Goal: Complete application form: Complete application form

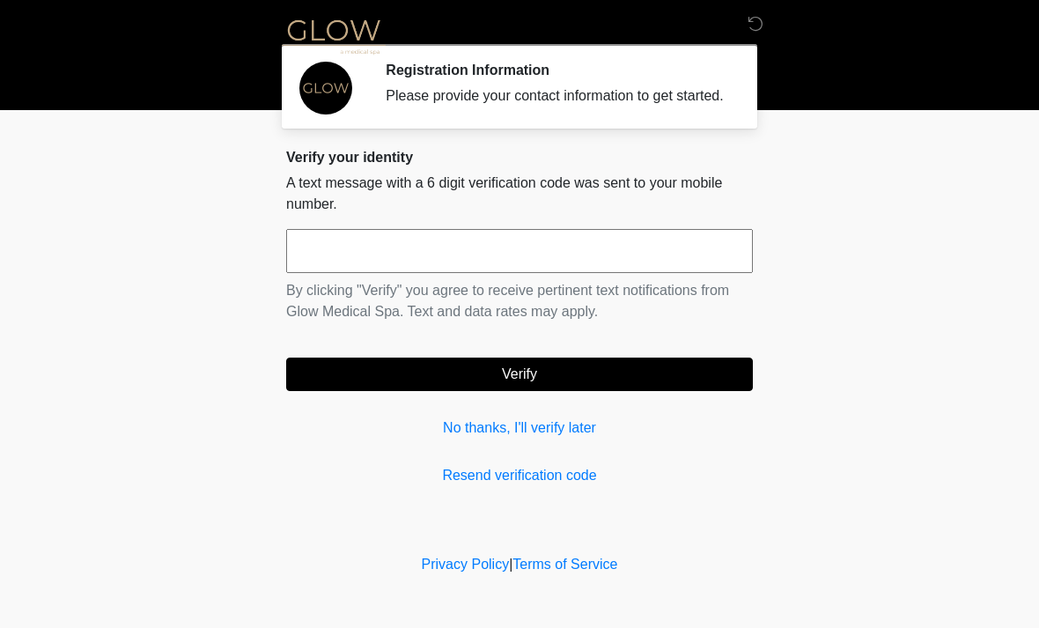
click at [365, 271] on input "text" at bounding box center [519, 251] width 467 height 44
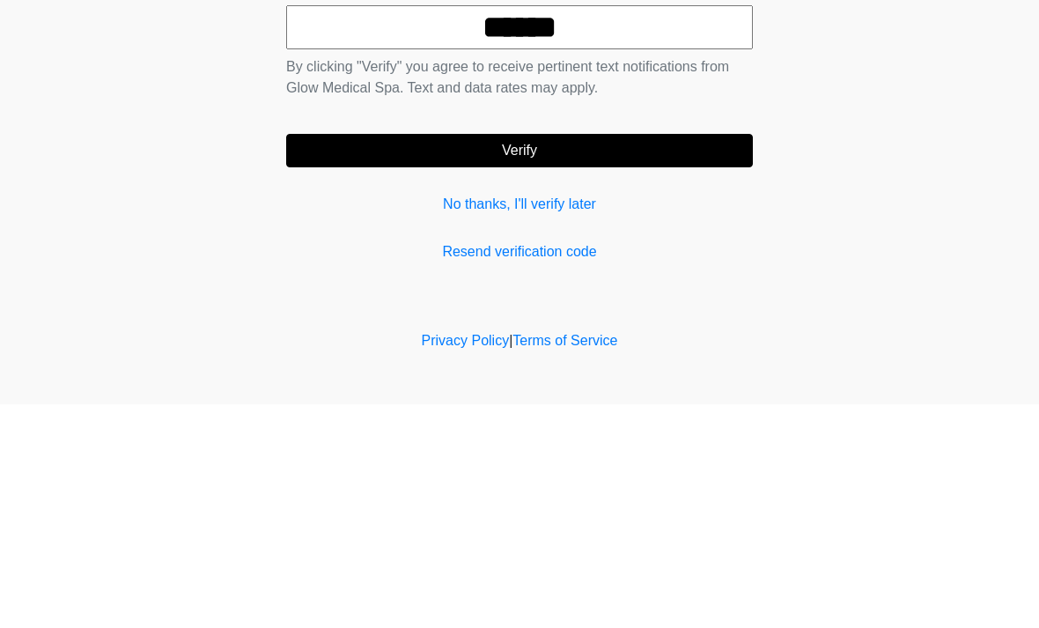
type input "******"
click at [620, 358] on button "Verify" at bounding box center [519, 374] width 467 height 33
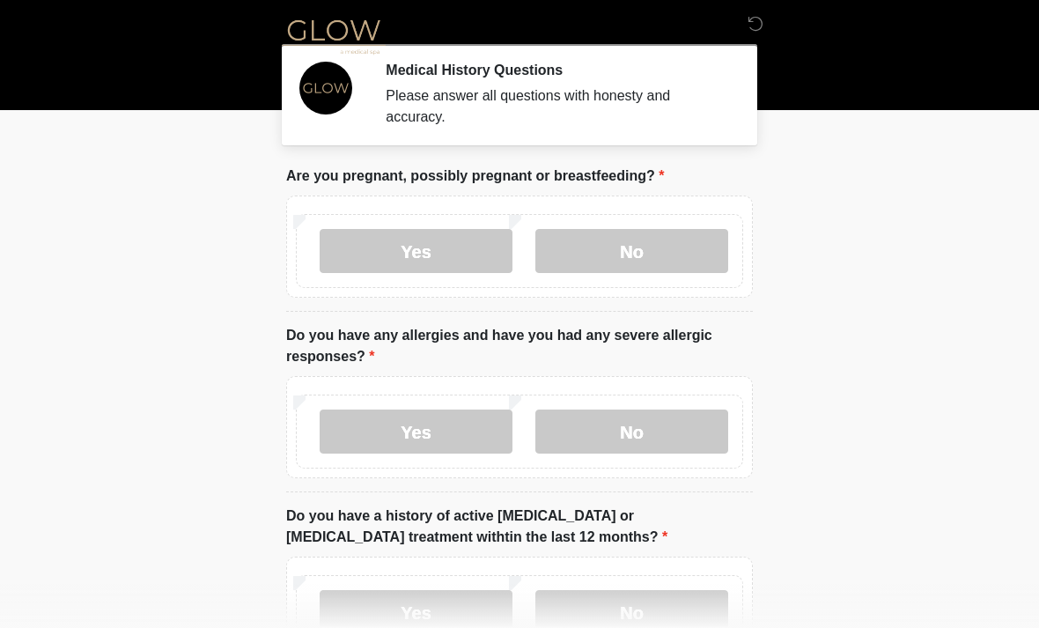
click at [655, 241] on label "No" at bounding box center [631, 251] width 193 height 44
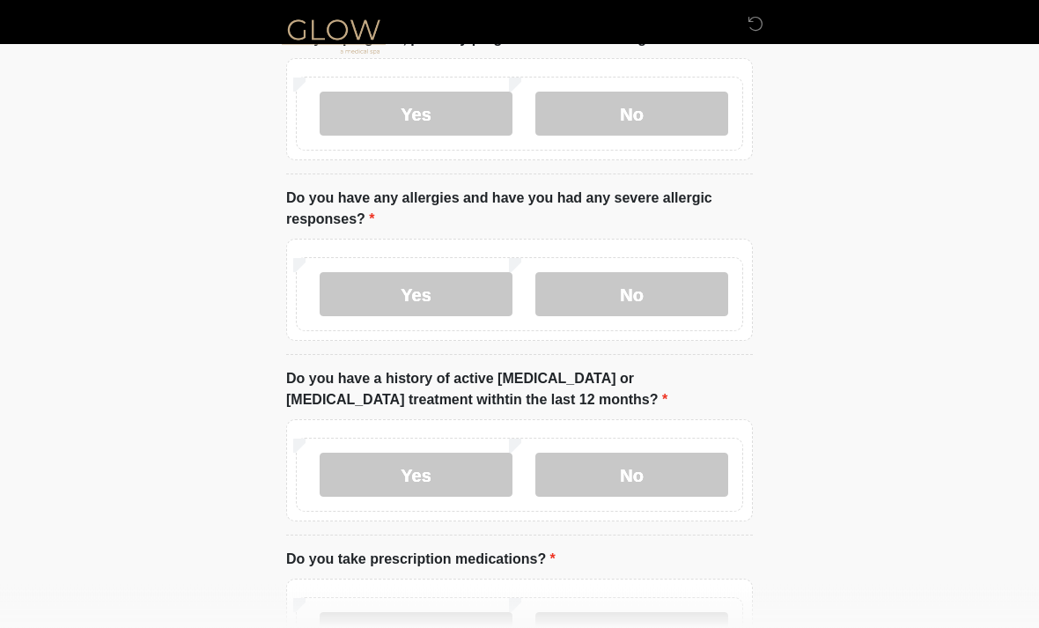
scroll to position [137, 0]
click at [664, 281] on label "No" at bounding box center [631, 294] width 193 height 44
click at [658, 476] on label "No" at bounding box center [631, 475] width 193 height 44
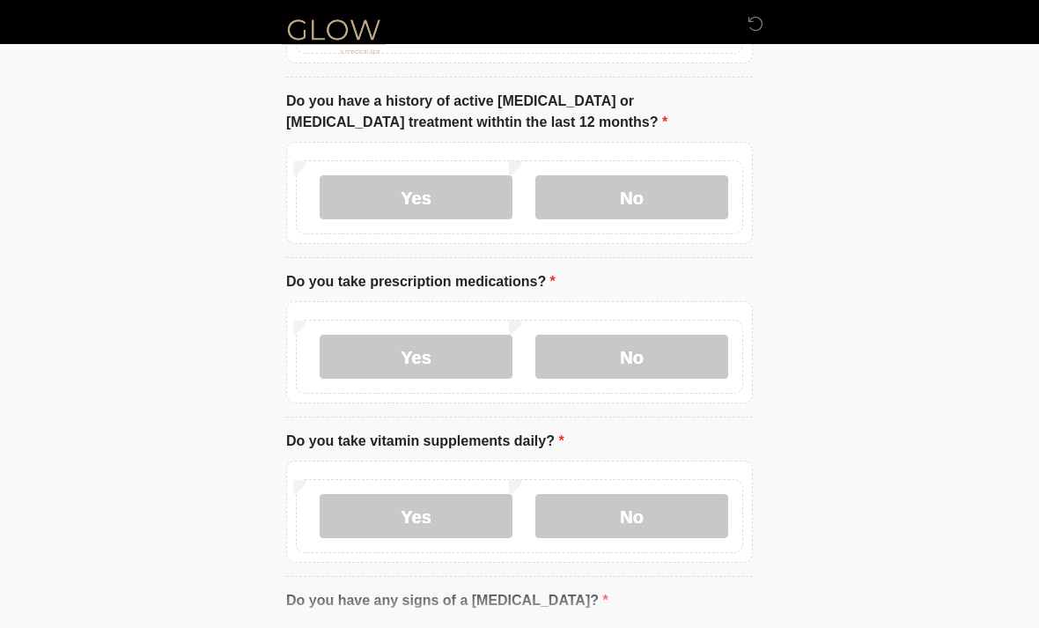
scroll to position [415, 0]
click at [648, 349] on label "No" at bounding box center [631, 357] width 193 height 44
click at [437, 357] on label "Yes" at bounding box center [416, 357] width 193 height 44
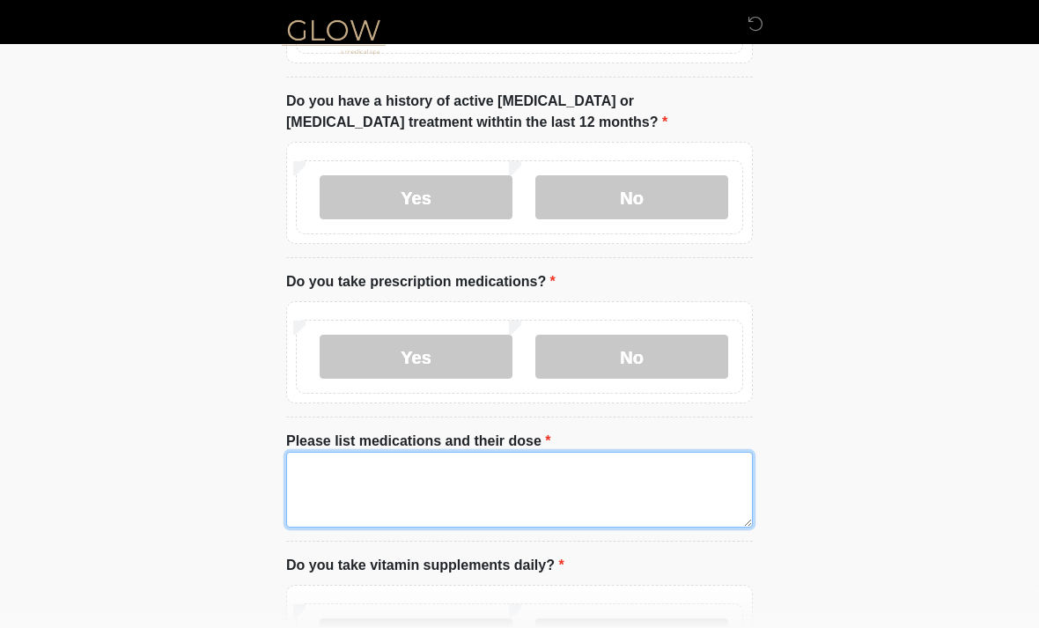
click at [426, 478] on textarea "Please list medications and their dose" at bounding box center [519, 490] width 467 height 76
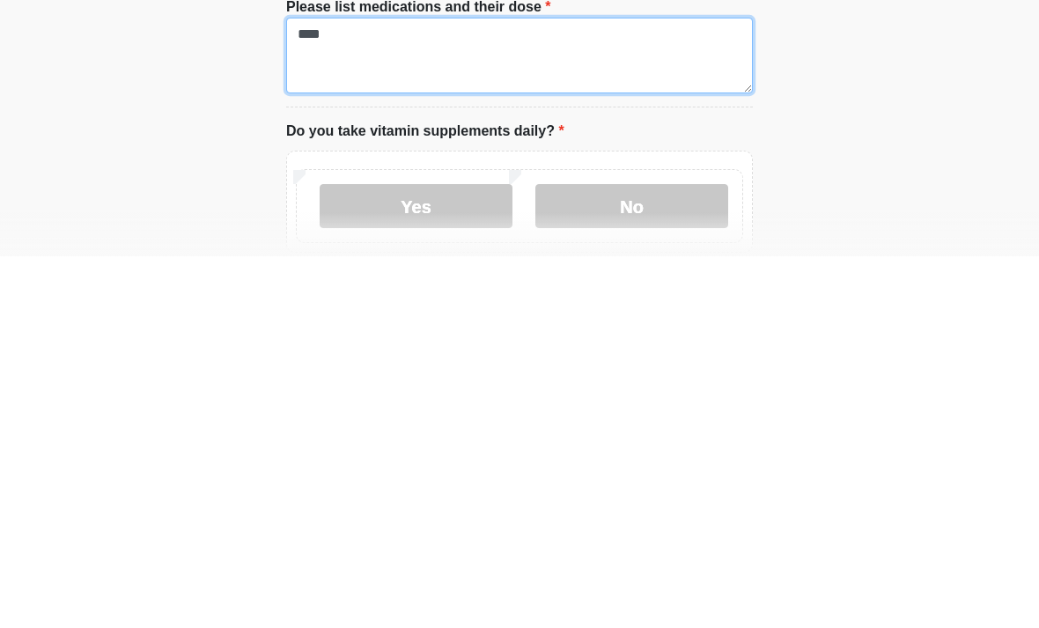
scroll to position [492, 0]
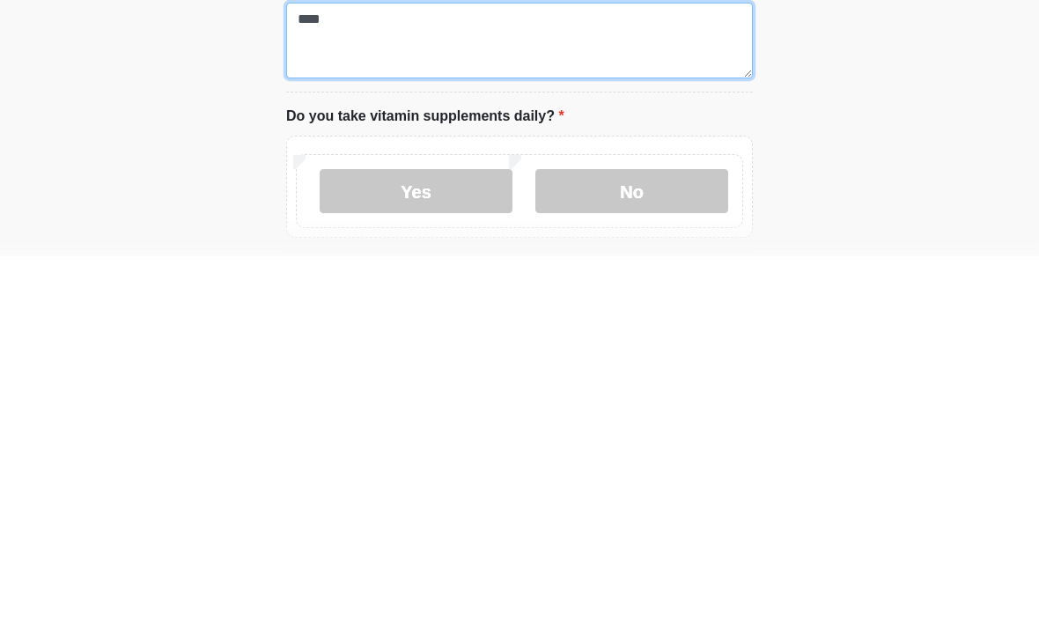
type textarea "****"
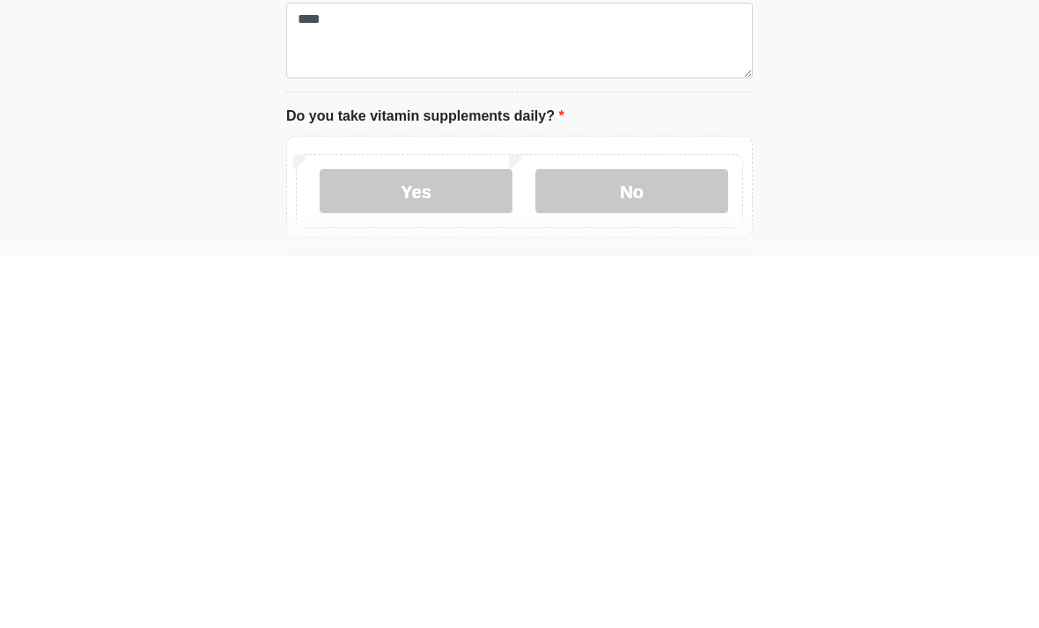
click at [459, 541] on label "Yes" at bounding box center [416, 563] width 193 height 44
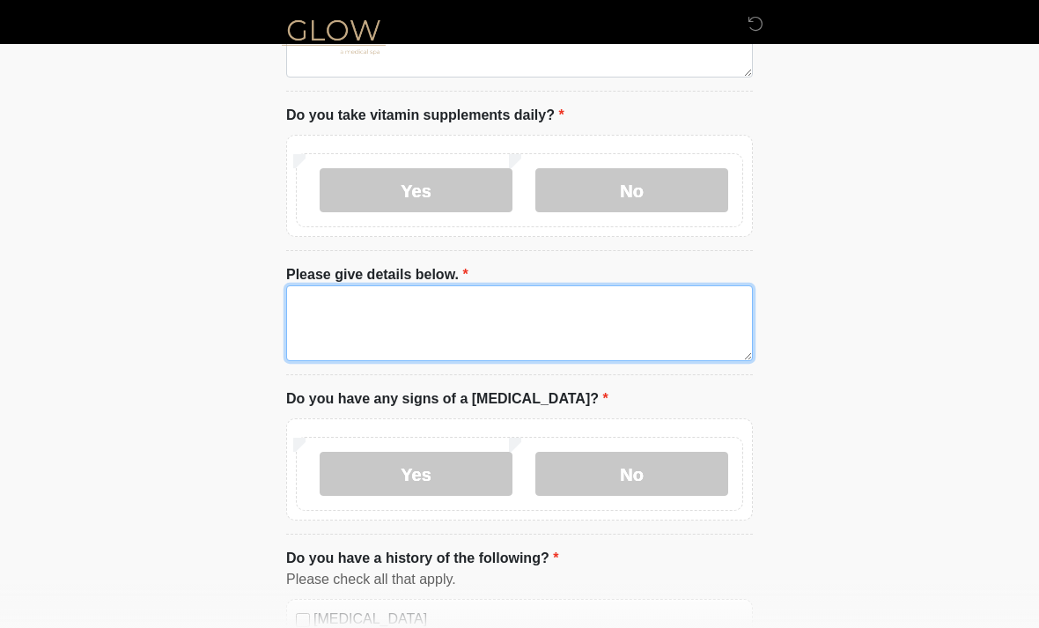
click at [449, 315] on textarea "Please give details below." at bounding box center [519, 323] width 467 height 76
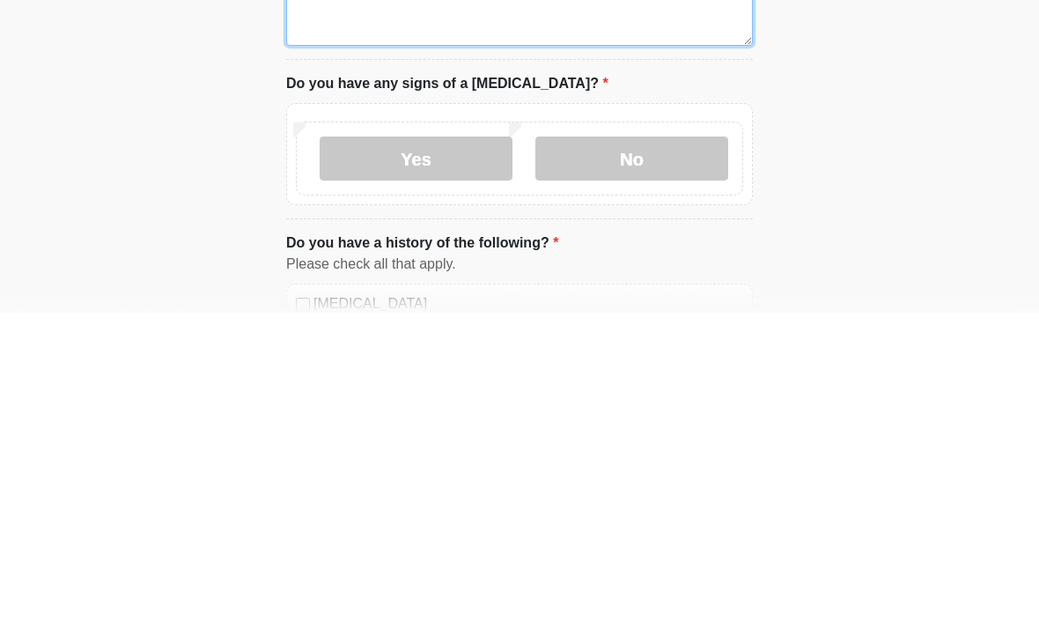
type textarea "********"
click at [633, 453] on label "No" at bounding box center [631, 475] width 193 height 44
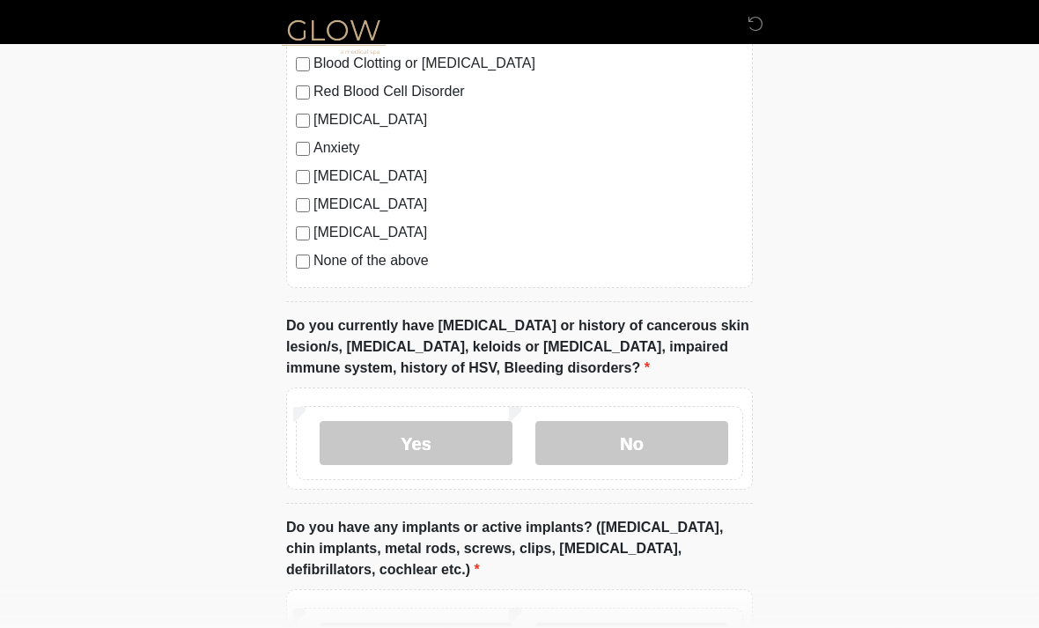
scroll to position [1538, 0]
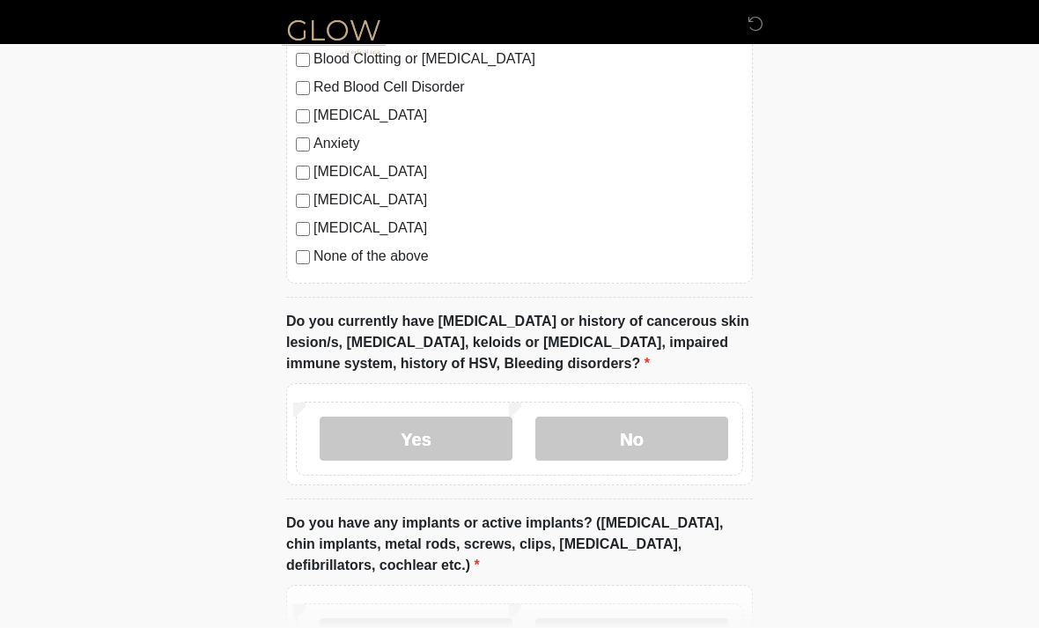
click at [649, 432] on label "No" at bounding box center [631, 439] width 193 height 44
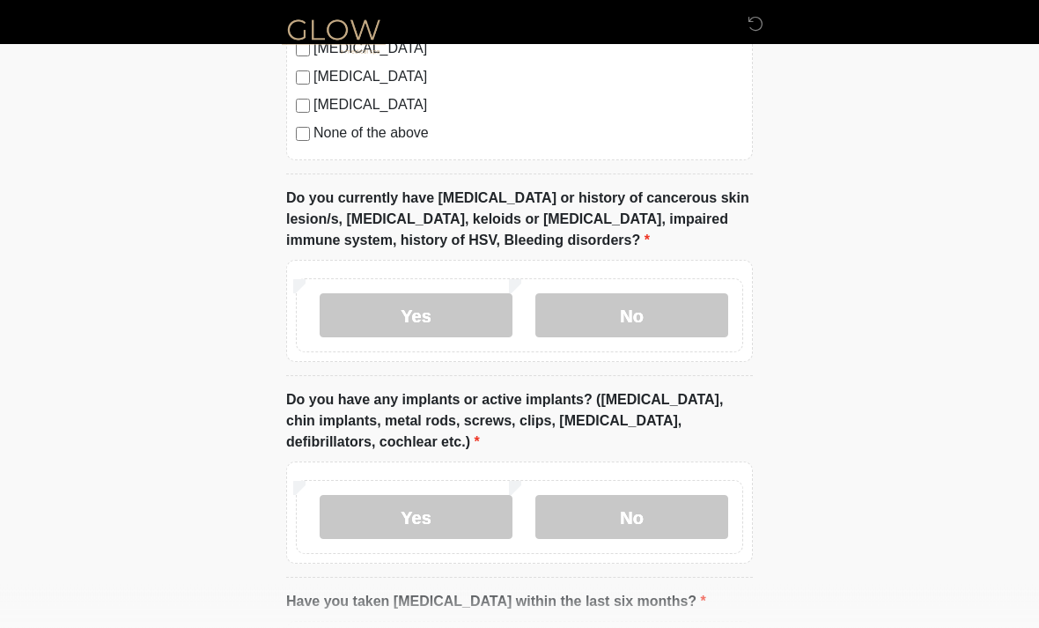
click at [665, 505] on label "No" at bounding box center [631, 518] width 193 height 44
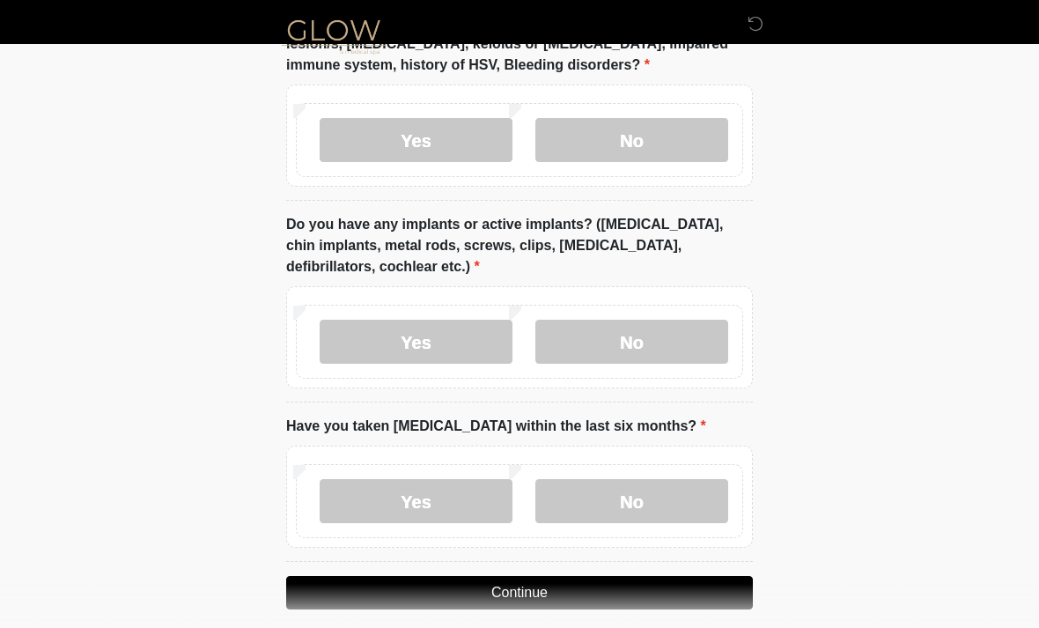
scroll to position [1851, 0]
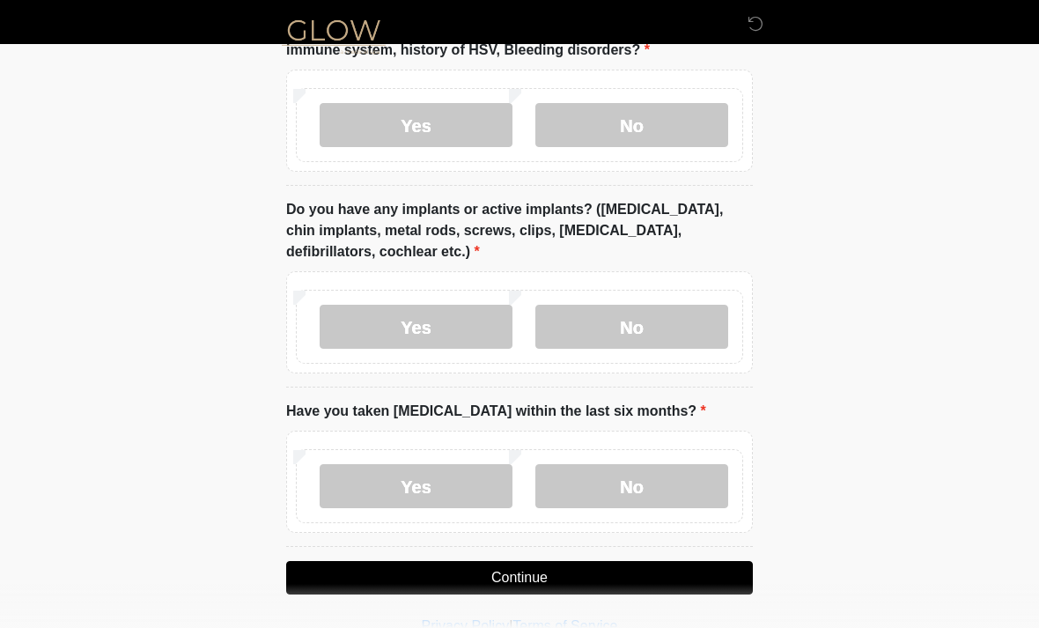
click at [638, 471] on label "No" at bounding box center [631, 486] width 193 height 44
click at [589, 568] on button "Continue" at bounding box center [519, 577] width 467 height 33
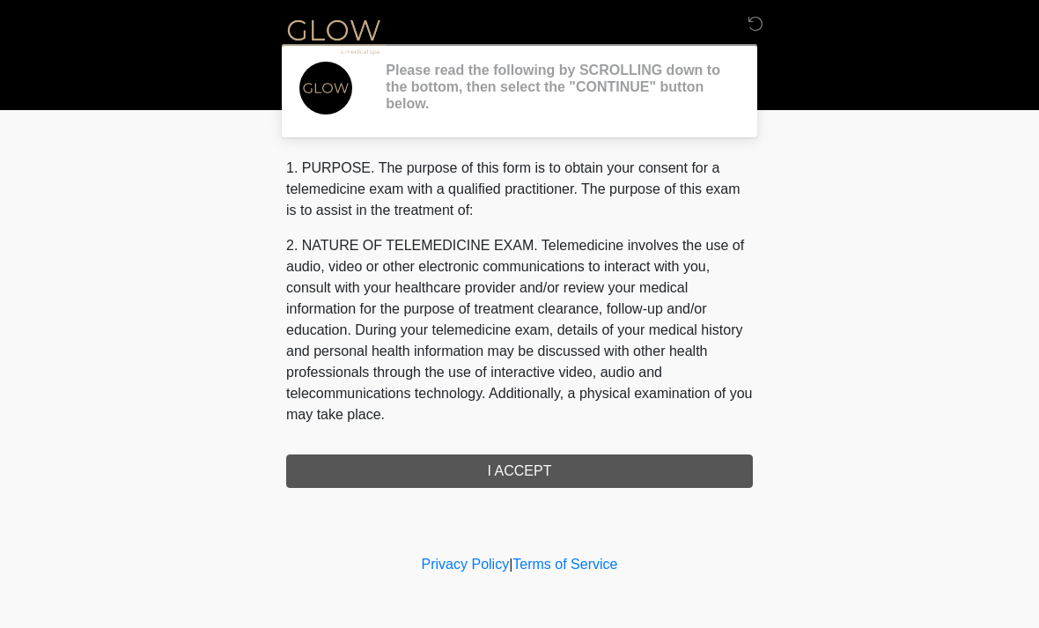
scroll to position [0, 0]
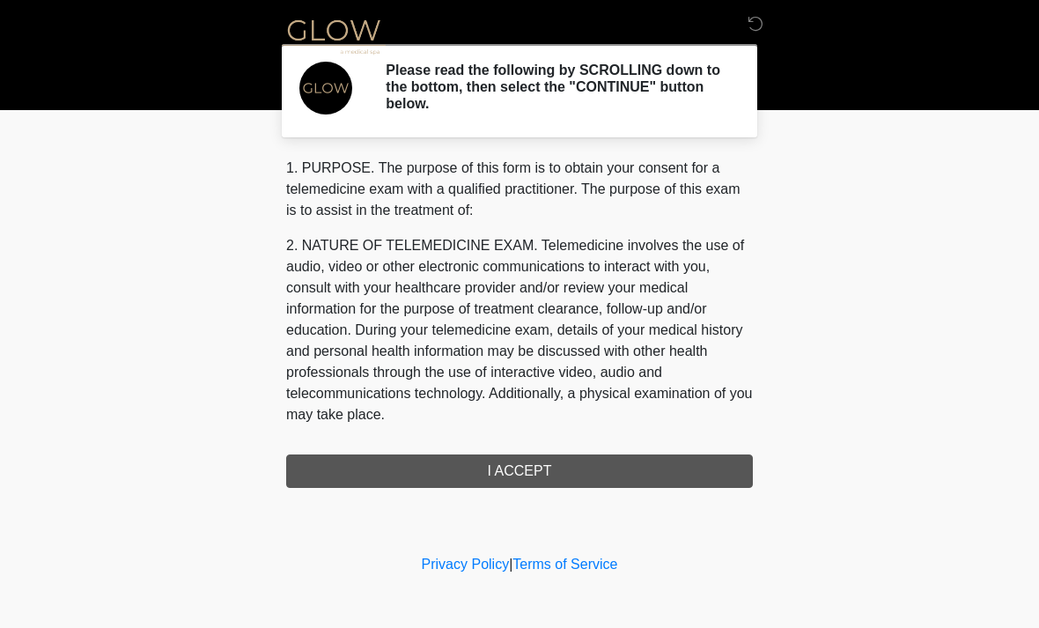
click at [668, 470] on div "1. PURPOSE. The purpose of this form is to obtain your consent for a telemedici…" at bounding box center [519, 323] width 467 height 330
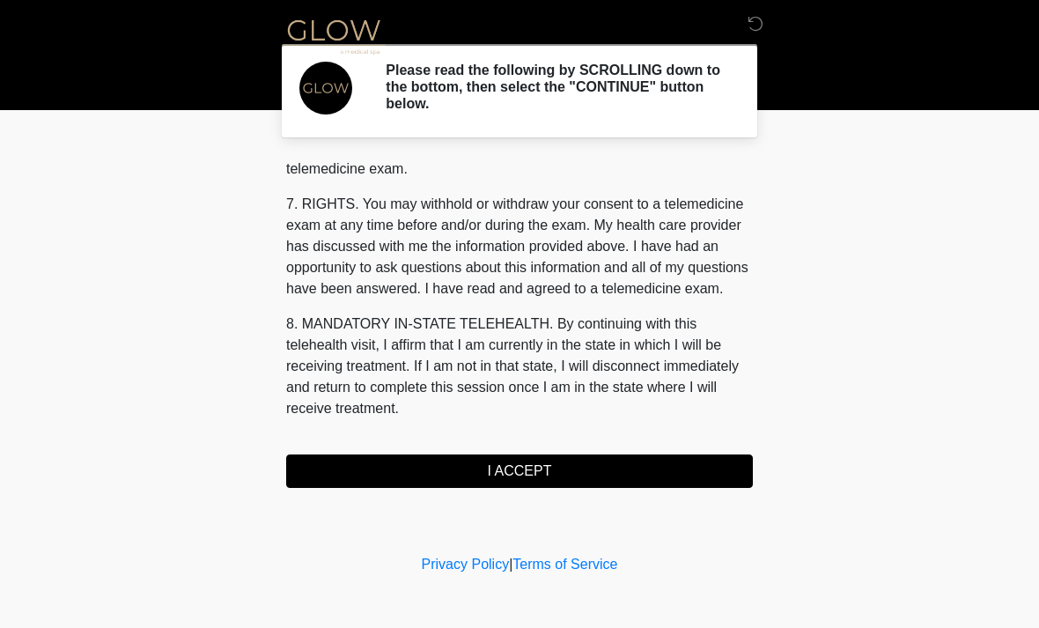
scroll to position [746, 0]
click at [521, 469] on button "I ACCEPT" at bounding box center [519, 470] width 467 height 33
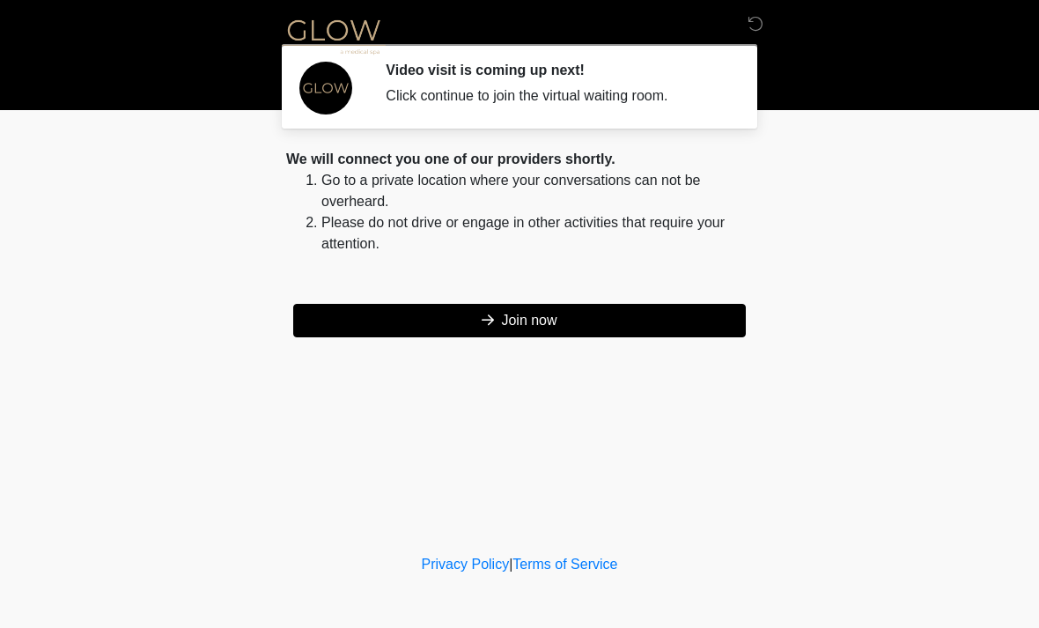
click at [646, 306] on button "Join now" at bounding box center [519, 320] width 453 height 33
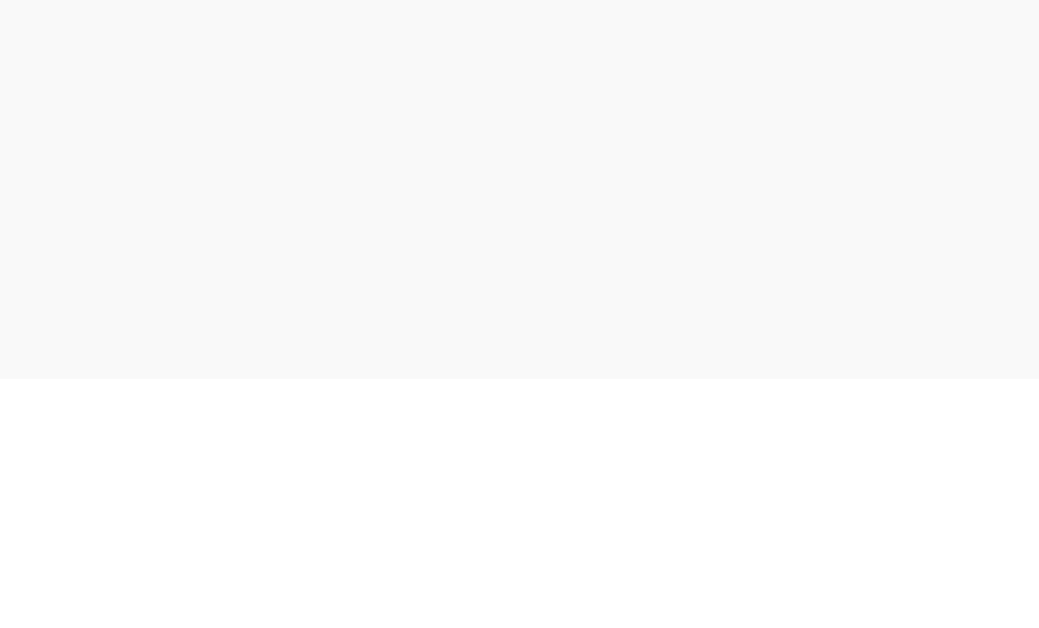
scroll to position [62, 0]
